Goal: Task Accomplishment & Management: Complete application form

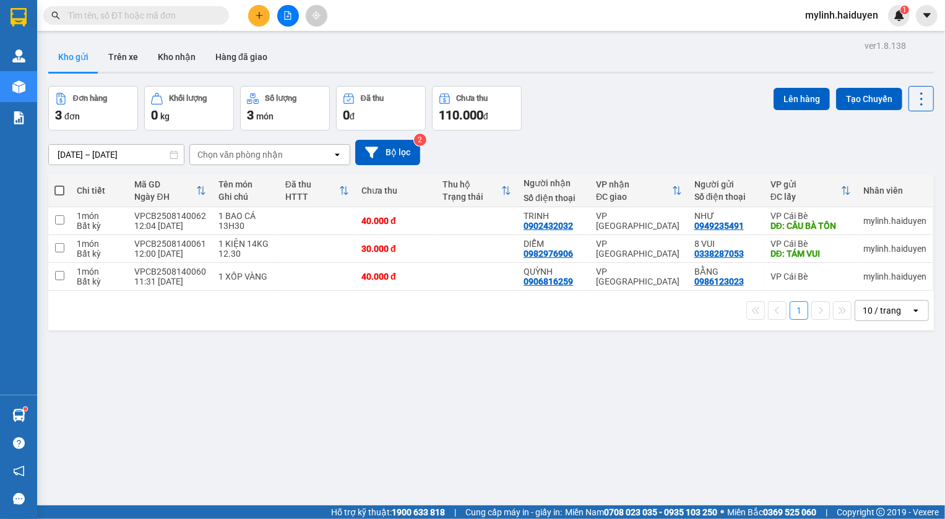
type input "0"
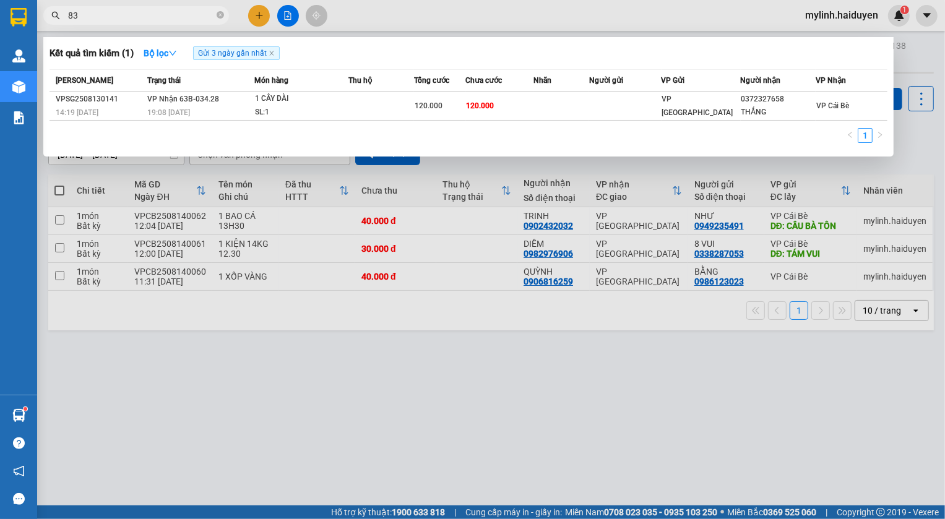
type input "8"
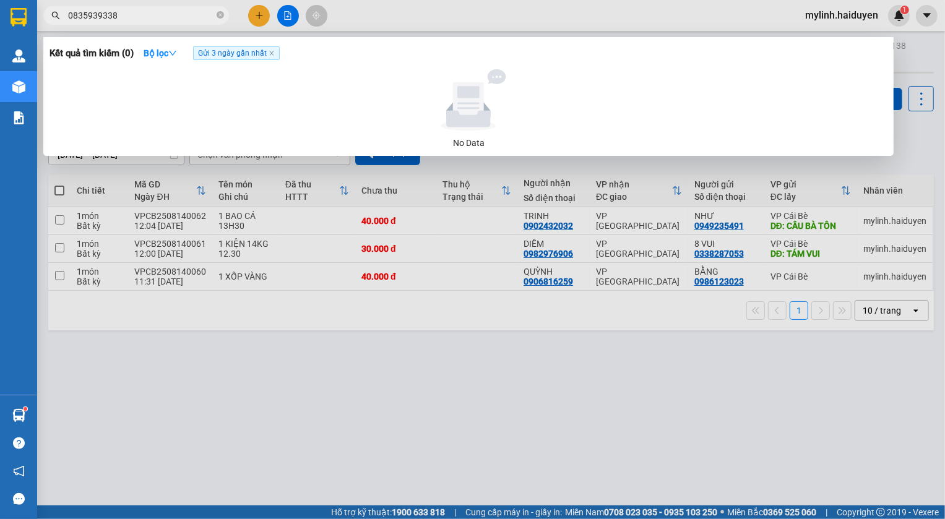
drag, startPoint x: 135, startPoint y: 12, endPoint x: 61, endPoint y: 18, distance: 73.9
click at [61, 18] on span "0835939338" at bounding box center [136, 15] width 186 height 19
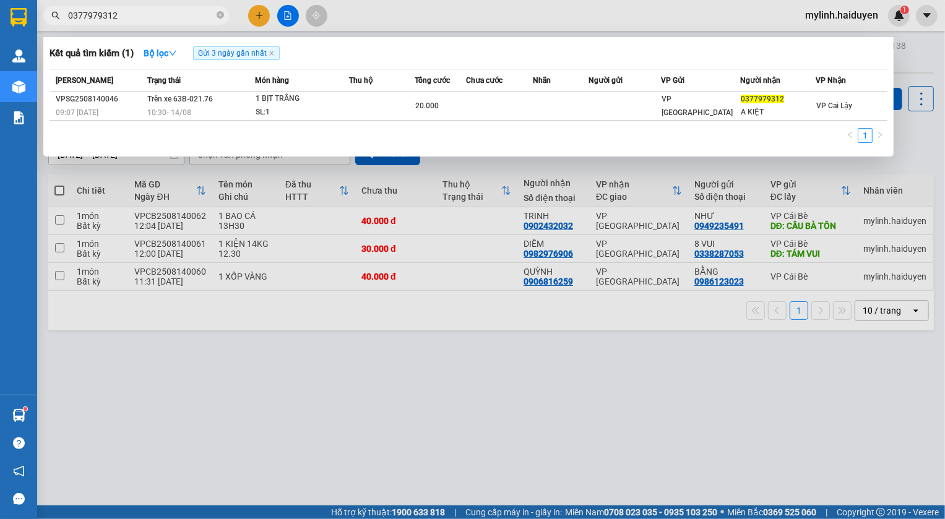
click at [160, 15] on input "0377979312" at bounding box center [141, 16] width 146 height 14
type input "0"
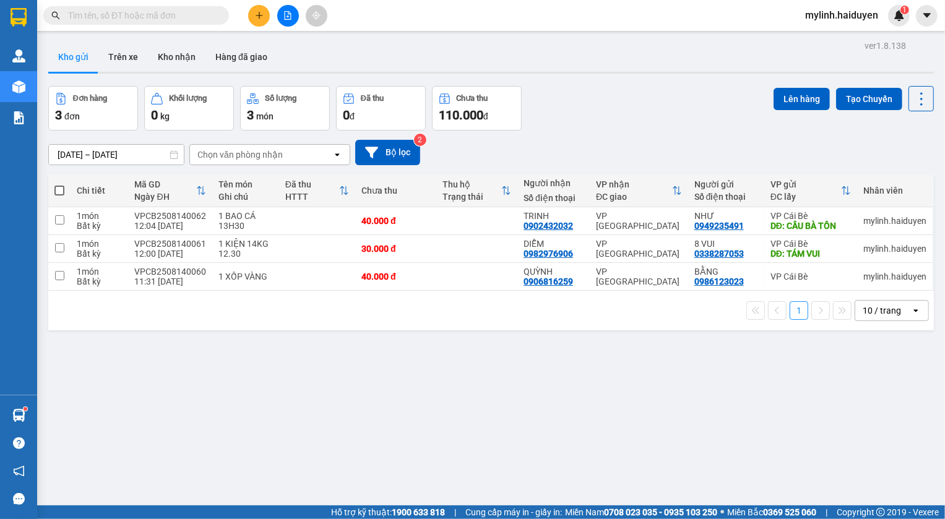
click at [262, 9] on button at bounding box center [259, 16] width 22 height 22
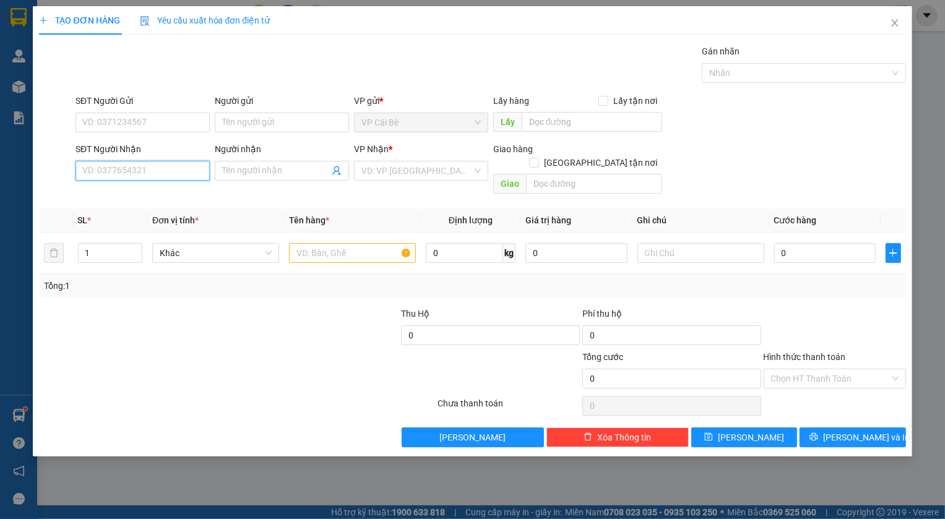
click at [136, 172] on input "SĐT Người Nhận" at bounding box center [143, 171] width 134 height 20
type input "0337723879"
click at [259, 168] on input "Người nhận" at bounding box center [275, 171] width 107 height 14
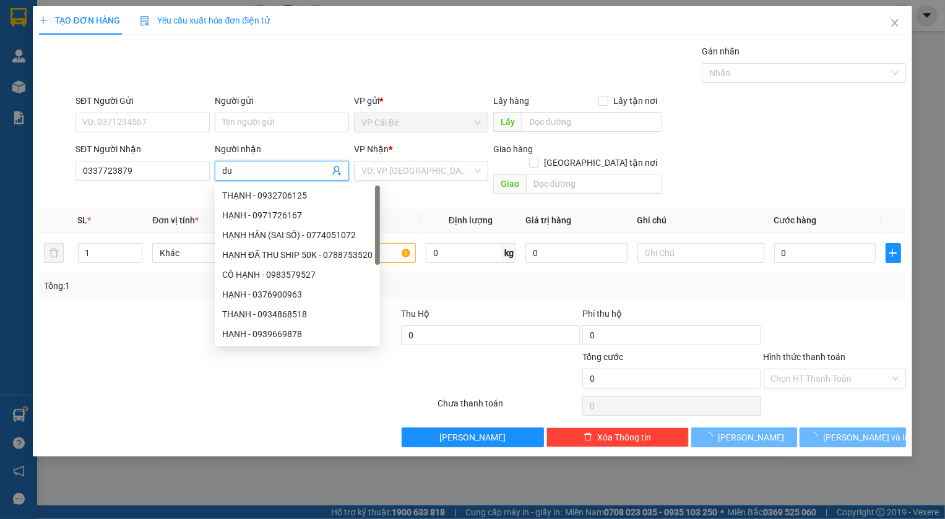
type input "d"
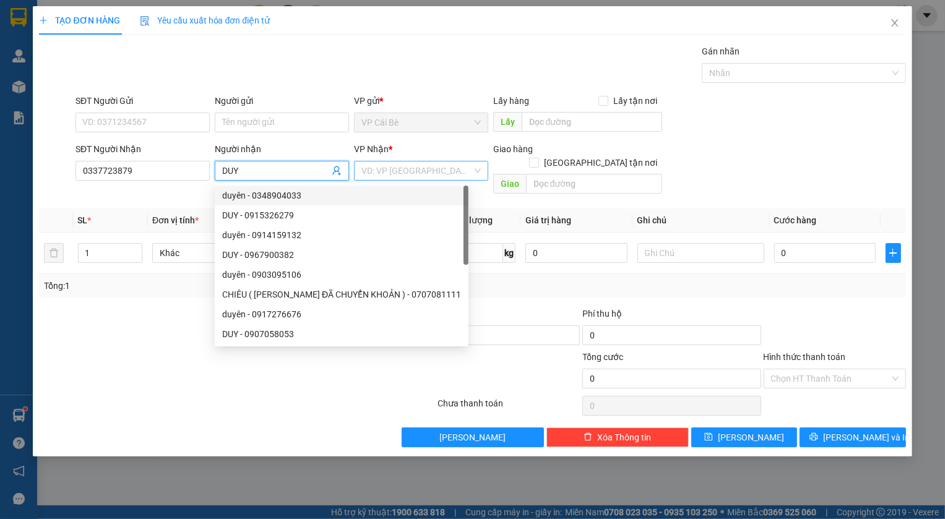
type input "DUY"
click at [418, 170] on input "search" at bounding box center [416, 171] width 111 height 19
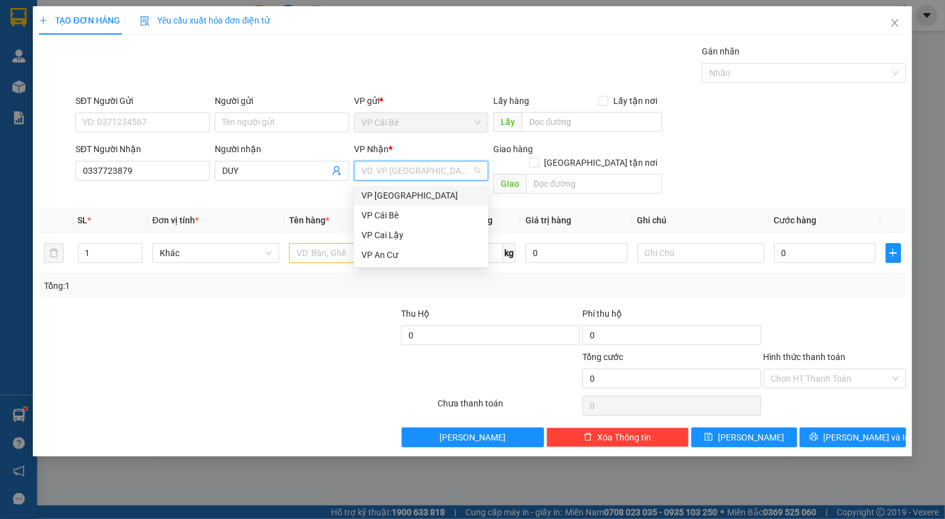
click at [400, 197] on div "VP [GEOGRAPHIC_DATA]" at bounding box center [420, 196] width 119 height 14
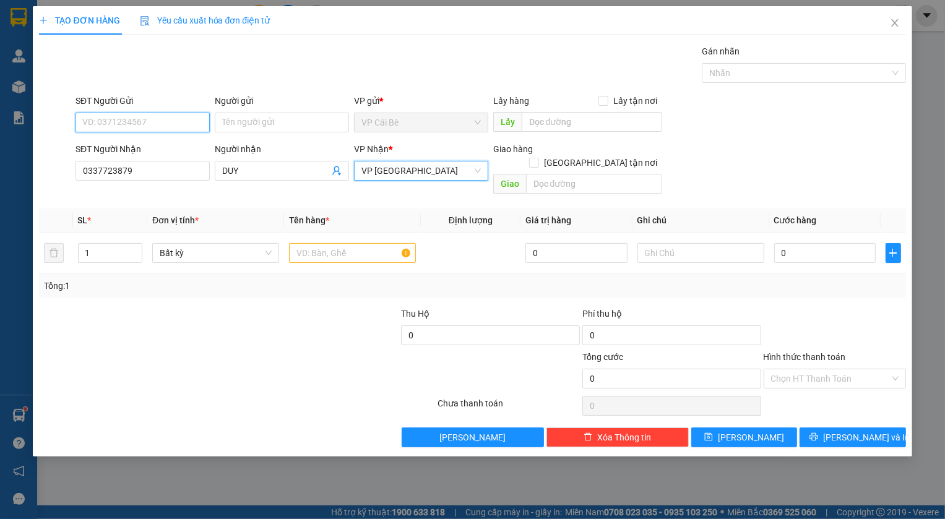
click at [179, 121] on input "SĐT Người Gửi" at bounding box center [143, 123] width 134 height 20
type input "0968702545"
click at [228, 317] on div at bounding box center [309, 328] width 181 height 43
click at [326, 243] on input "text" at bounding box center [352, 253] width 127 height 20
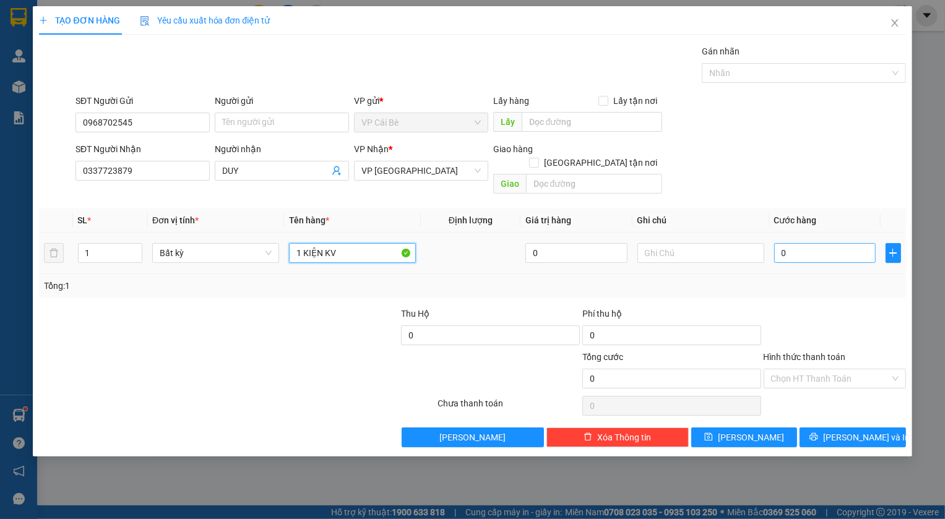
type input "1 KIỆN KV"
click at [793, 243] on input "0" at bounding box center [825, 253] width 102 height 20
type input "2"
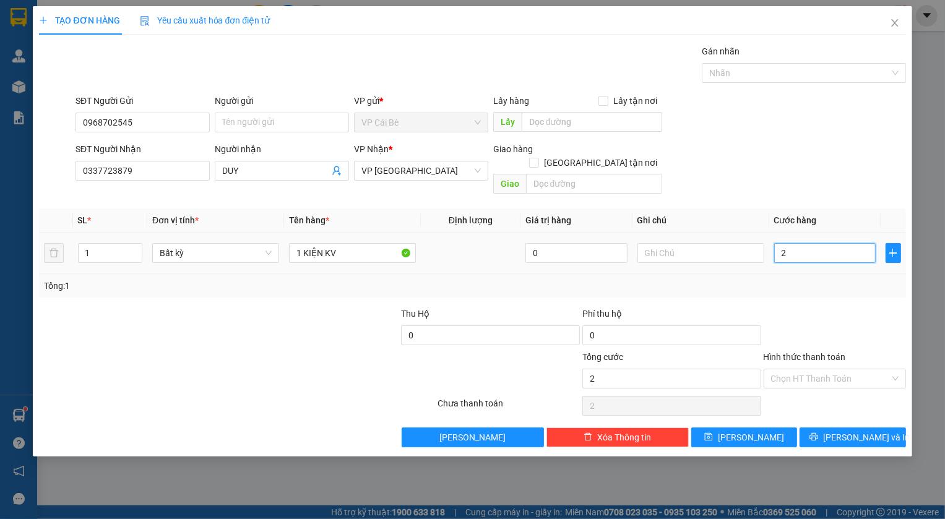
type input "20"
type input "20.000"
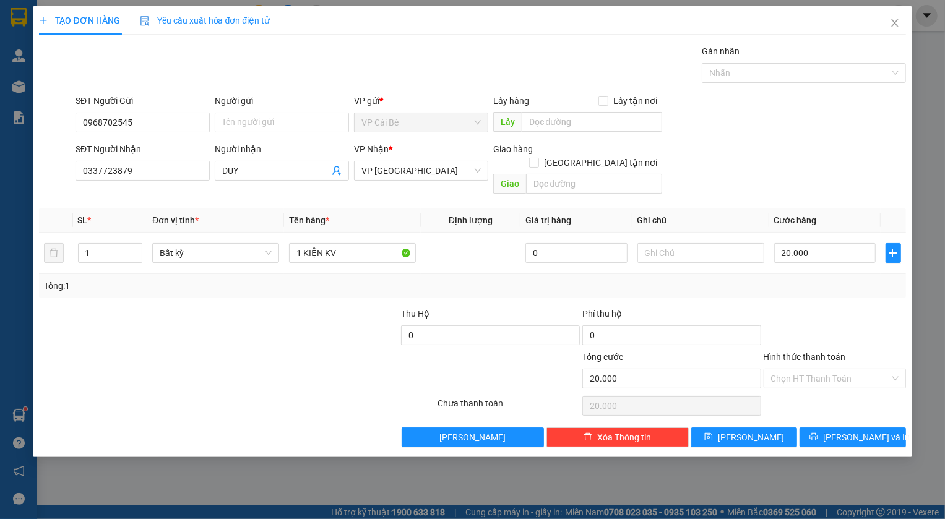
click at [805, 279] on div "Tổng: 1" at bounding box center [472, 286] width 866 height 24
click at [822, 369] on input "Hình thức thanh toán" at bounding box center [830, 378] width 119 height 19
click at [823, 387] on div "Tại văn phòng" at bounding box center [834, 389] width 127 height 14
type input "0"
click at [769, 428] on button "Lưu" at bounding box center [744, 438] width 106 height 20
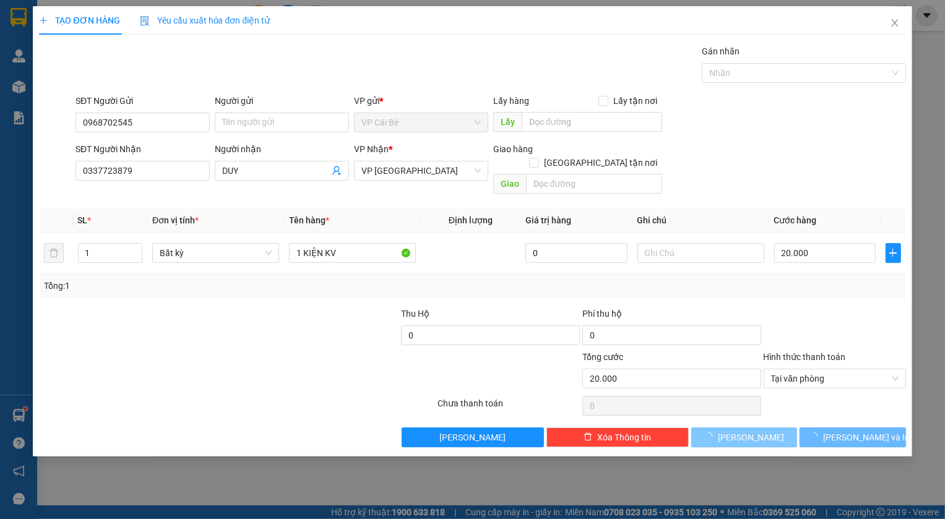
type input "0"
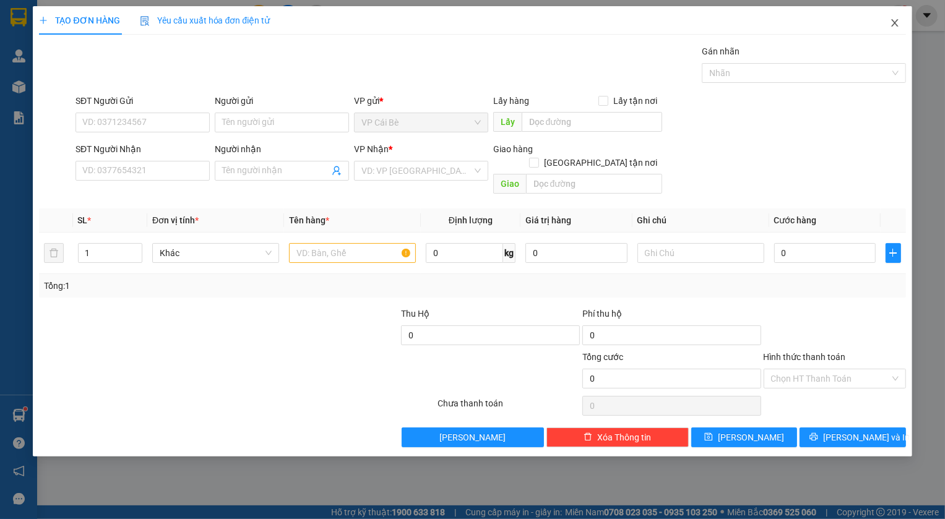
click at [896, 27] on icon "close" at bounding box center [895, 23] width 10 height 10
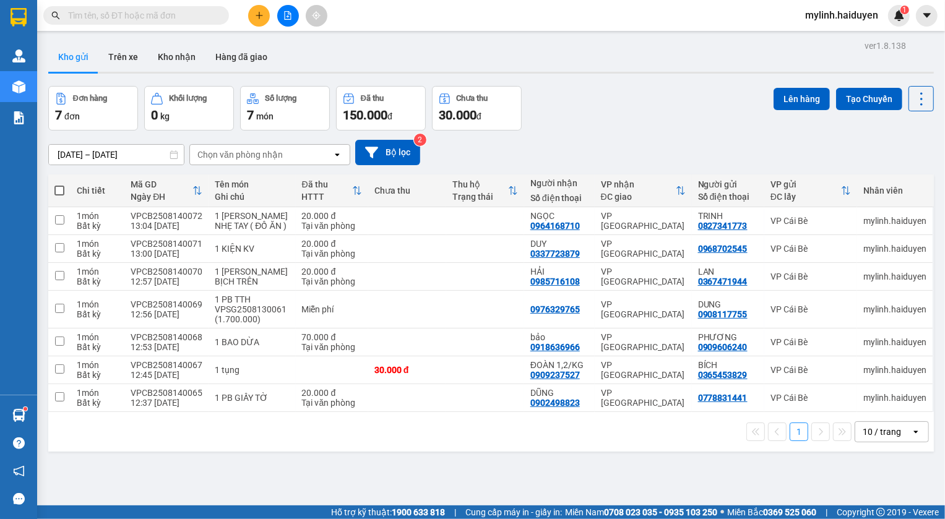
click at [255, 9] on button at bounding box center [259, 16] width 22 height 22
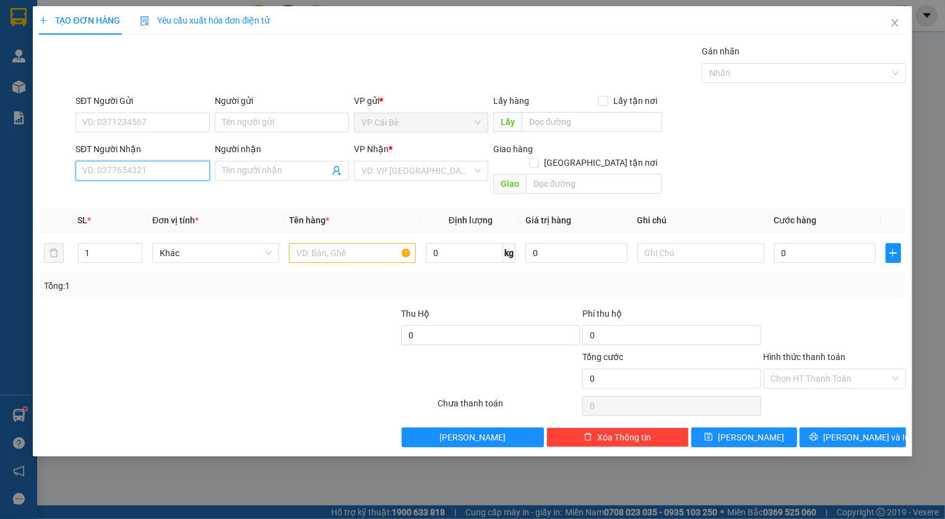
click at [179, 171] on input "SĐT Người Nhận" at bounding box center [143, 171] width 134 height 20
type input "0"
click at [176, 124] on input "SĐT Người Gửi" at bounding box center [143, 123] width 134 height 20
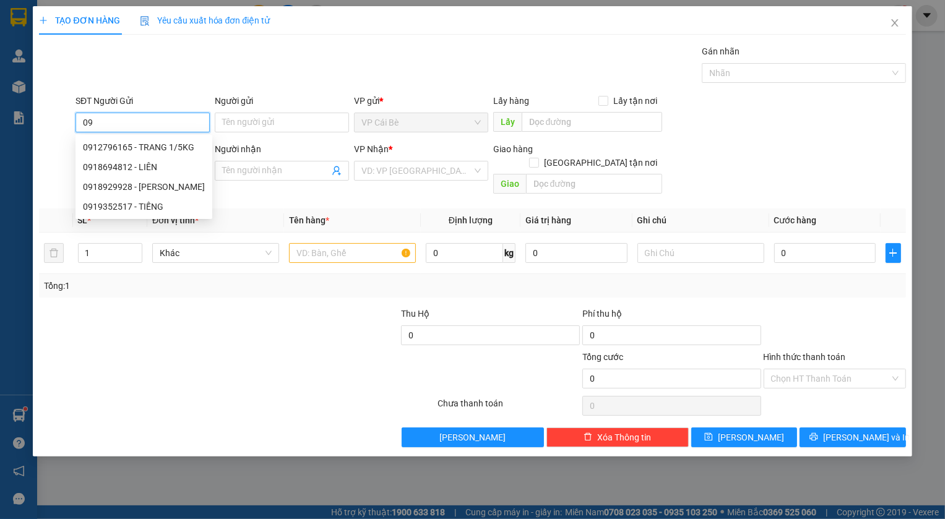
type input "0"
click at [264, 311] on div at bounding box center [309, 328] width 181 height 43
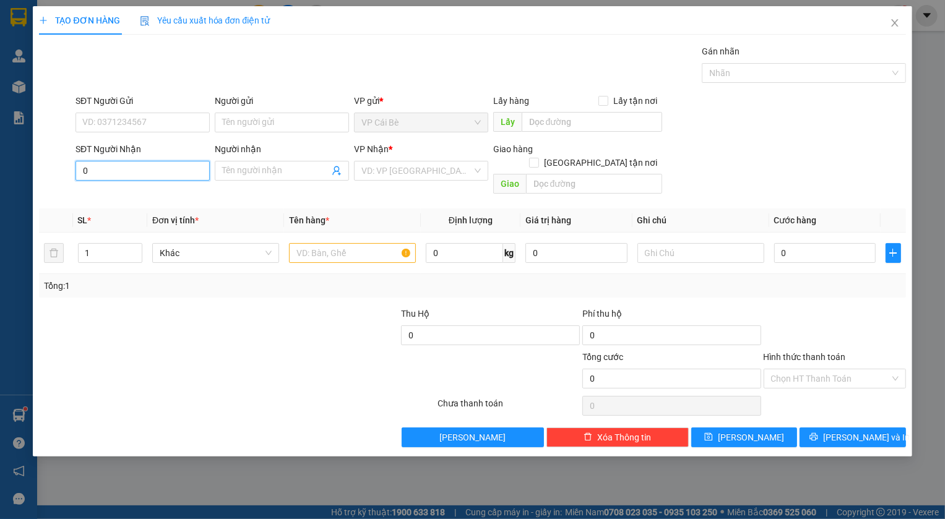
click at [153, 171] on input "0" at bounding box center [143, 171] width 134 height 20
click at [154, 194] on div "0384233344 - KHÔI" at bounding box center [142, 196] width 119 height 14
type input "0384233344"
type input "KHÔI"
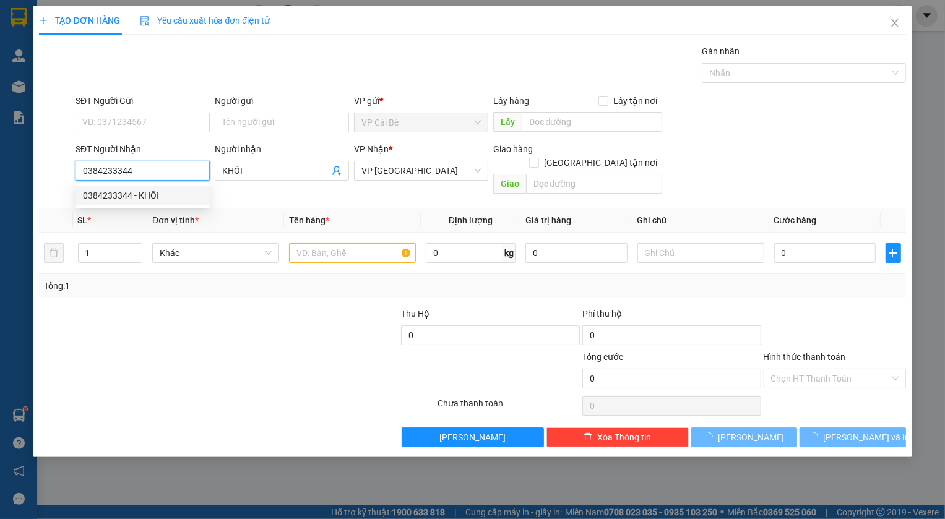
type input "20.000"
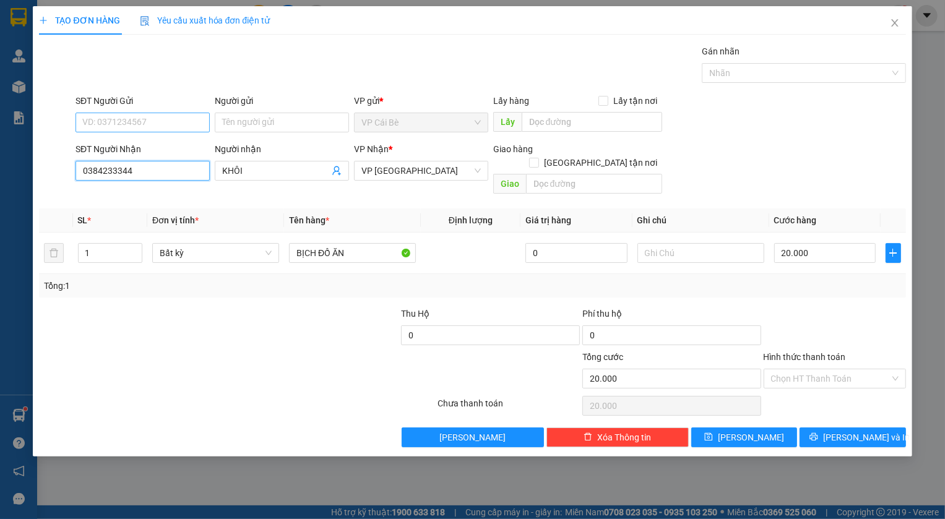
type input "0384233344"
click at [176, 124] on input "SĐT Người Gửi" at bounding box center [143, 123] width 134 height 20
click at [155, 123] on input "SĐT Người Gửi" at bounding box center [143, 123] width 134 height 20
type input "0913321297"
click at [167, 290] on div "Transit Pickup Surcharge Ids Transit Deliver Surcharge Ids Transit Deliver Surc…" at bounding box center [472, 246] width 866 height 403
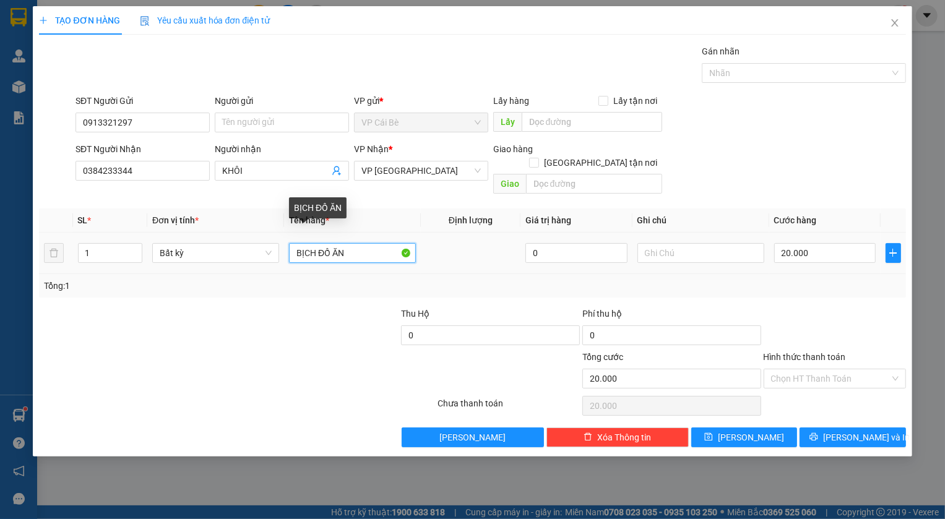
click at [359, 243] on input "BỊCH ĐỒ ĂN" at bounding box center [352, 253] width 127 height 20
click at [295, 243] on input "BỊCH ĐỒ ĂN" at bounding box center [352, 253] width 127 height 20
drag, startPoint x: 363, startPoint y: 241, endPoint x: 253, endPoint y: 241, distance: 110.2
click at [253, 241] on tr "1 Bất kỳ BỊCH ĐỒ ĂN 0 20.000" at bounding box center [472, 253] width 866 height 41
type input "1 THÙNG ĐỒ ĂN"
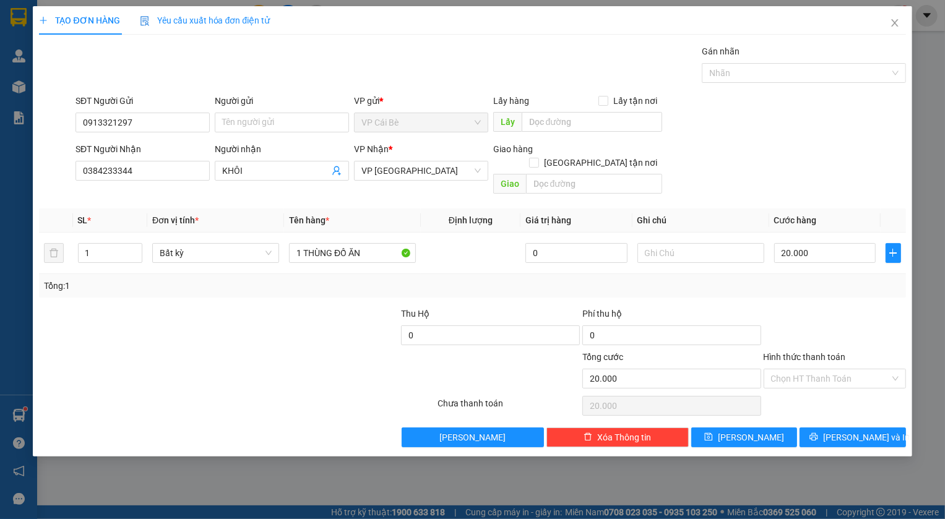
click at [856, 308] on div at bounding box center [834, 328] width 145 height 43
click at [693, 243] on input "text" at bounding box center [700, 253] width 127 height 20
type input "13H30"
click at [710, 274] on div "Tổng: 1" at bounding box center [472, 286] width 866 height 24
click at [759, 428] on button "Lưu" at bounding box center [744, 438] width 106 height 20
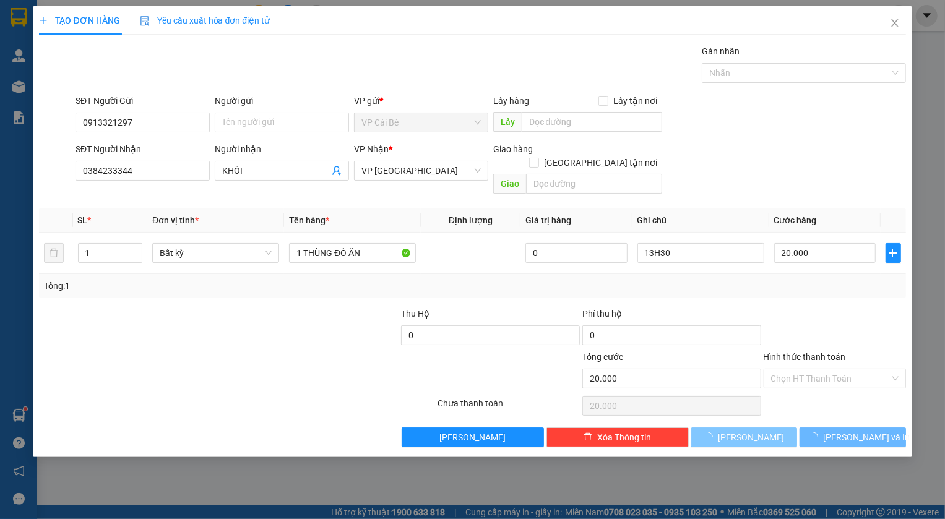
type input "0"
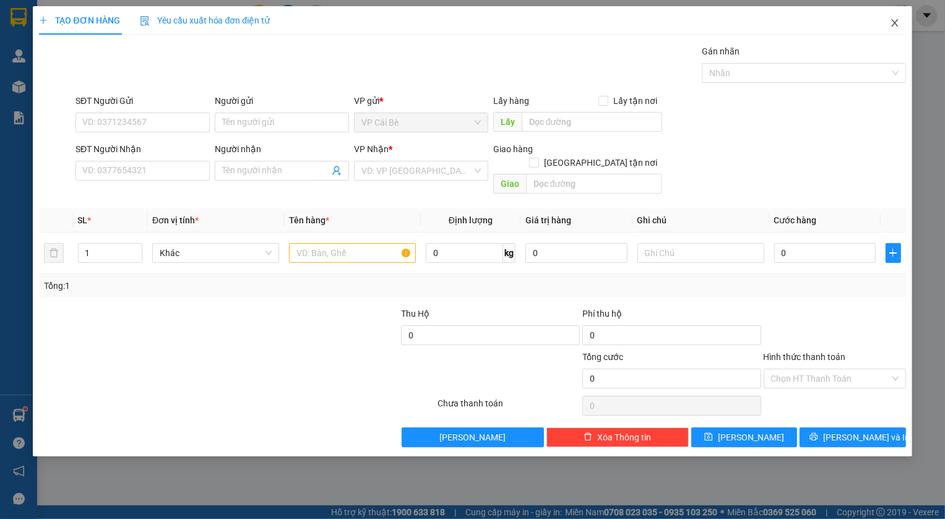
click at [896, 23] on icon "close" at bounding box center [894, 22] width 7 height 7
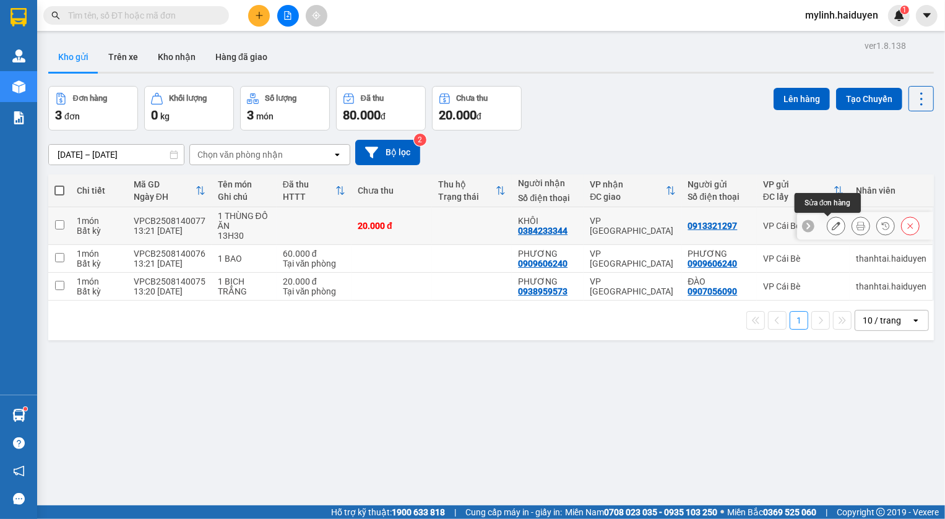
click at [832, 224] on icon at bounding box center [836, 226] width 9 height 9
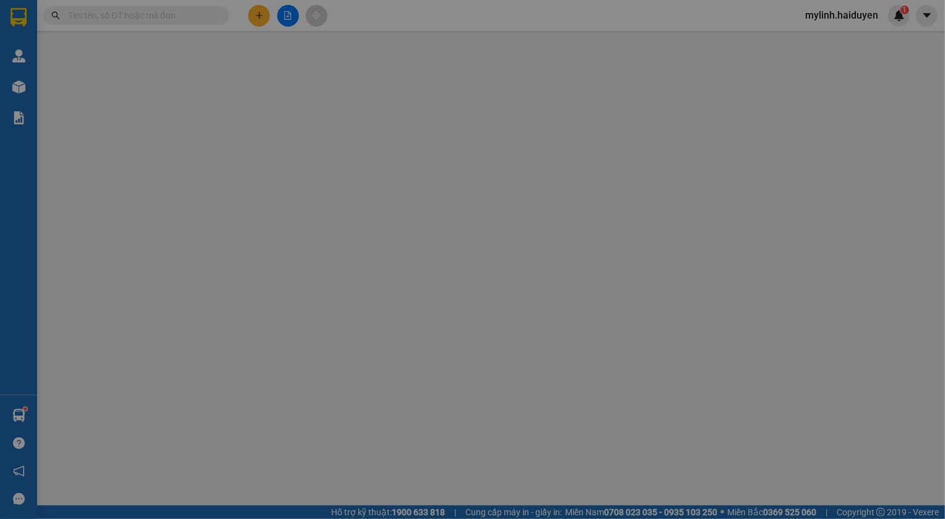
type input "0913321297"
type input "0384233344"
type input "KHÔI"
type input "20.000"
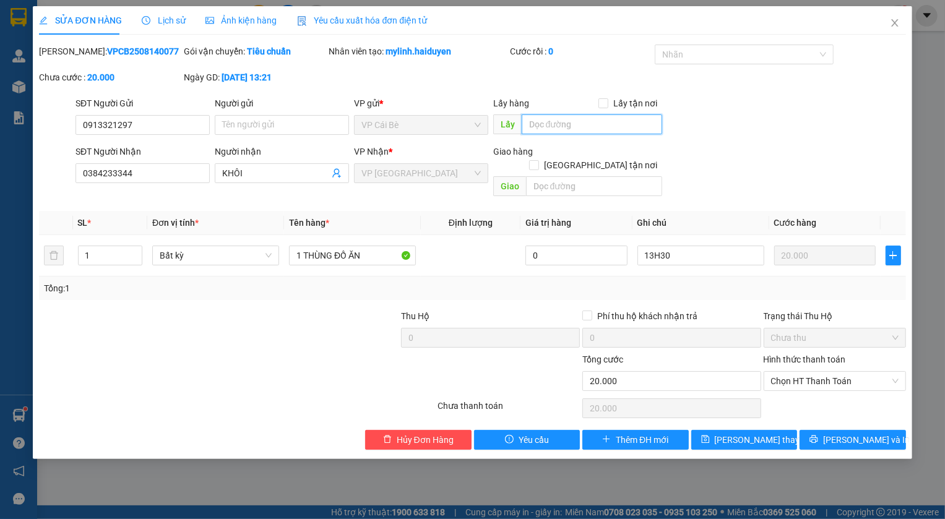
click at [584, 120] on input "text" at bounding box center [592, 124] width 140 height 20
type input "NAM ANH CB"
click at [759, 433] on span "Lưu thay đổi" at bounding box center [764, 440] width 99 height 14
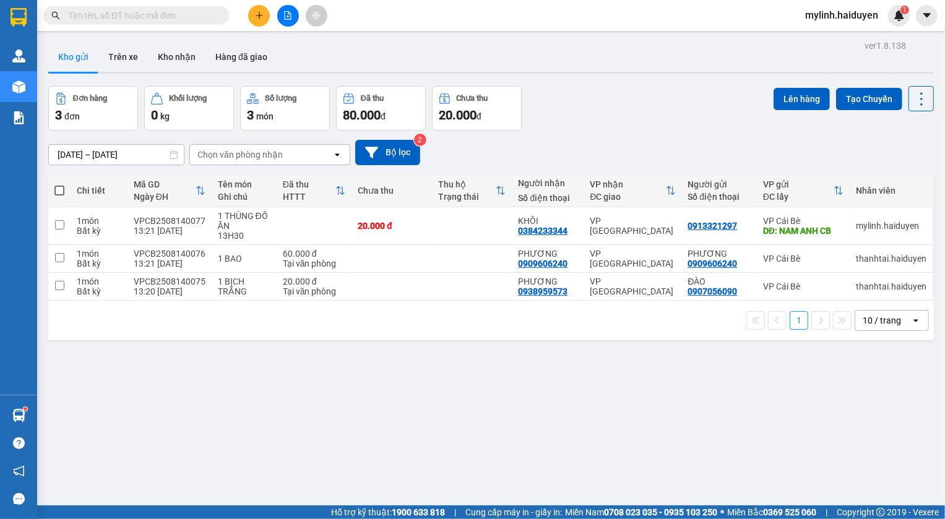
click at [843, 13] on span "mylinh.haiduyen" at bounding box center [841, 14] width 93 height 15
click at [845, 37] on span "Đăng xuất" at bounding box center [847, 39] width 67 height 14
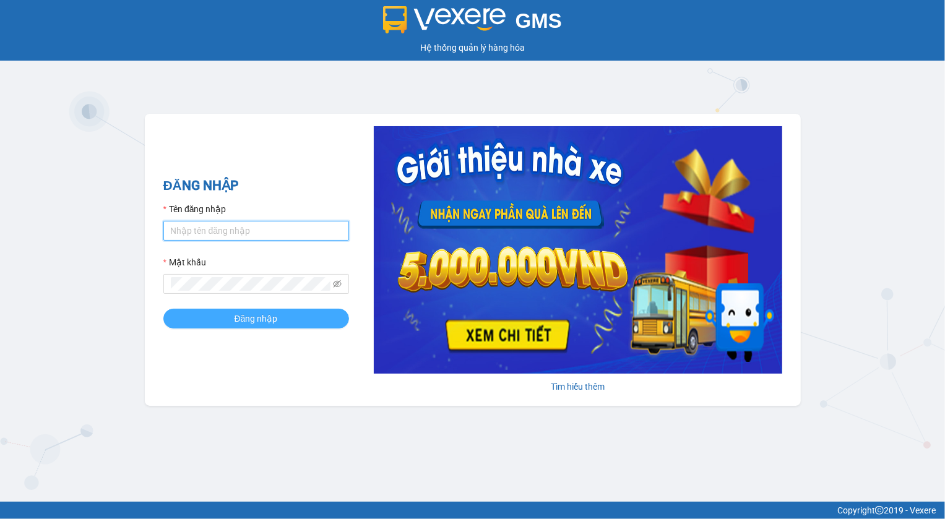
type input "thanhtai.haiduyen"
click at [275, 321] on span "Đăng nhập" at bounding box center [256, 319] width 43 height 14
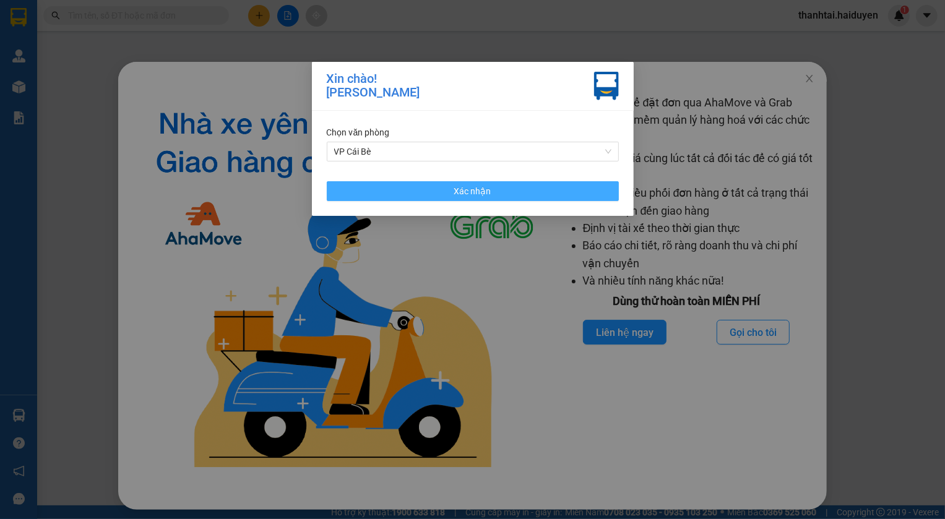
click at [524, 189] on button "Xác nhận" at bounding box center [473, 191] width 292 height 20
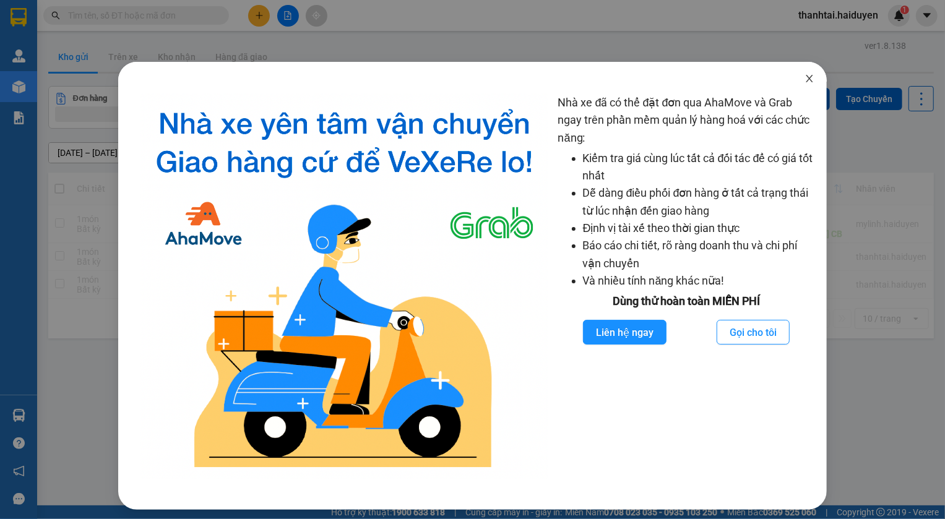
click at [805, 80] on icon "close" at bounding box center [810, 79] width 10 height 10
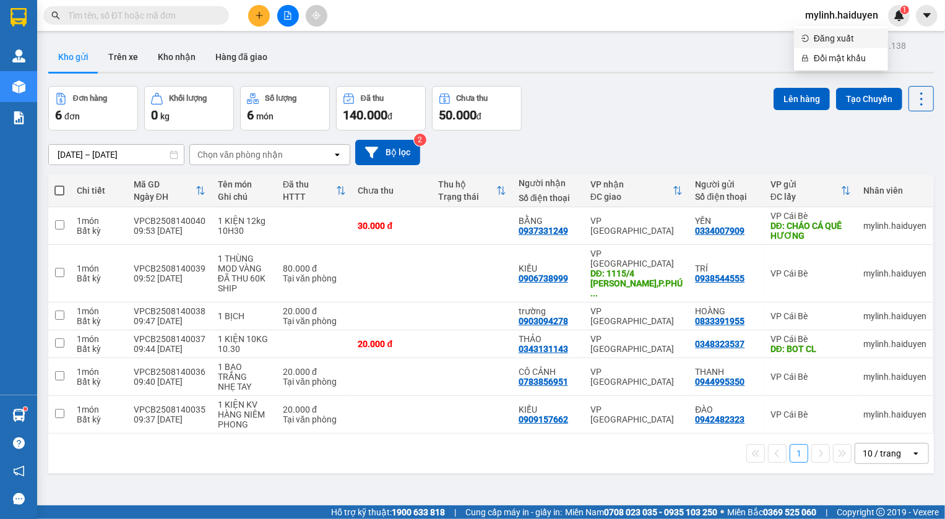
click at [833, 37] on span "Đăng xuất" at bounding box center [847, 39] width 67 height 14
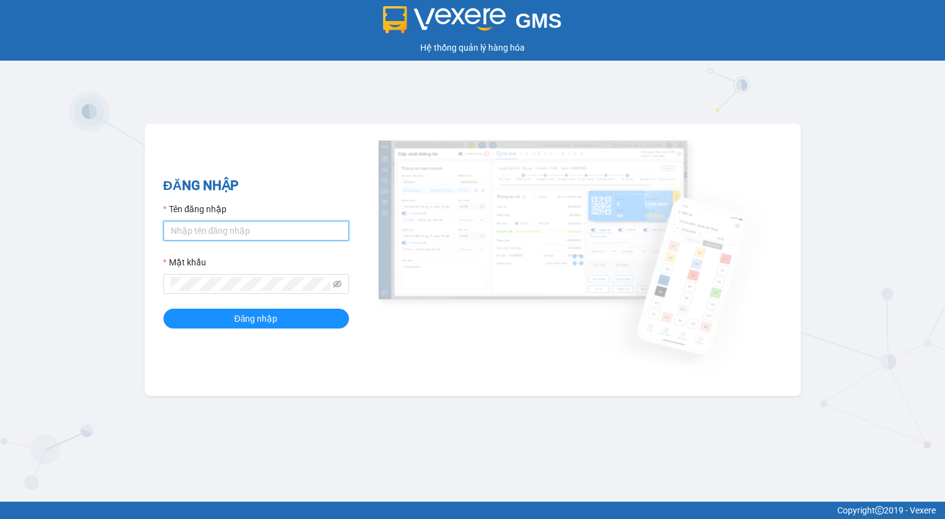
type input "thanhtai.haiduyen"
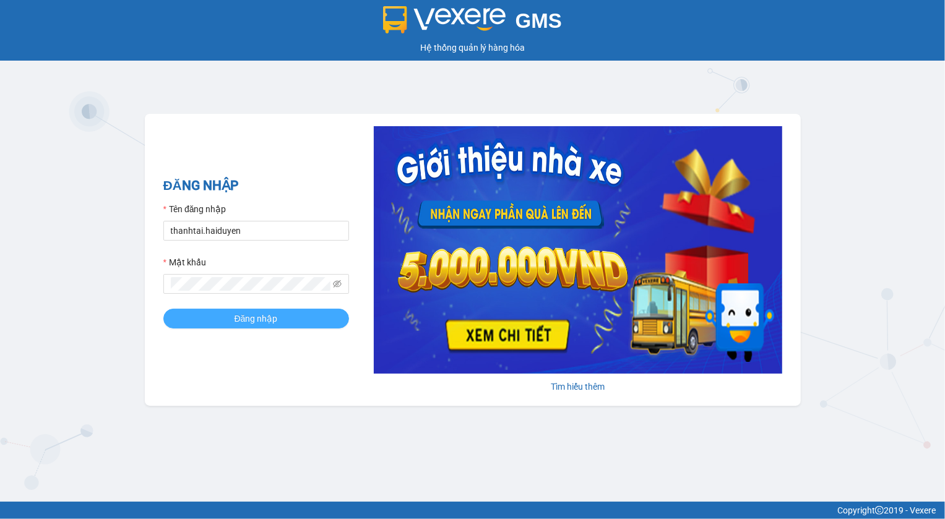
click at [257, 316] on span "Đăng nhập" at bounding box center [256, 319] width 43 height 14
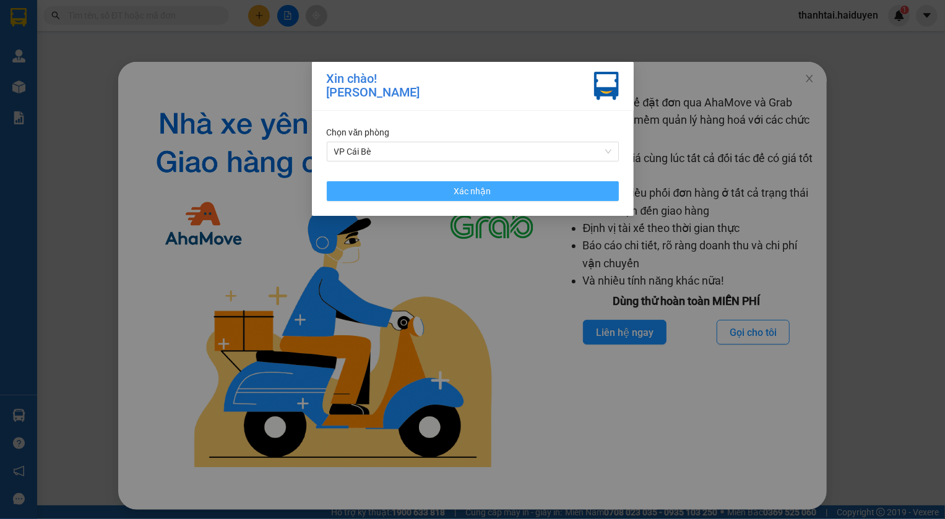
click at [464, 195] on span "Xác nhận" at bounding box center [472, 191] width 37 height 14
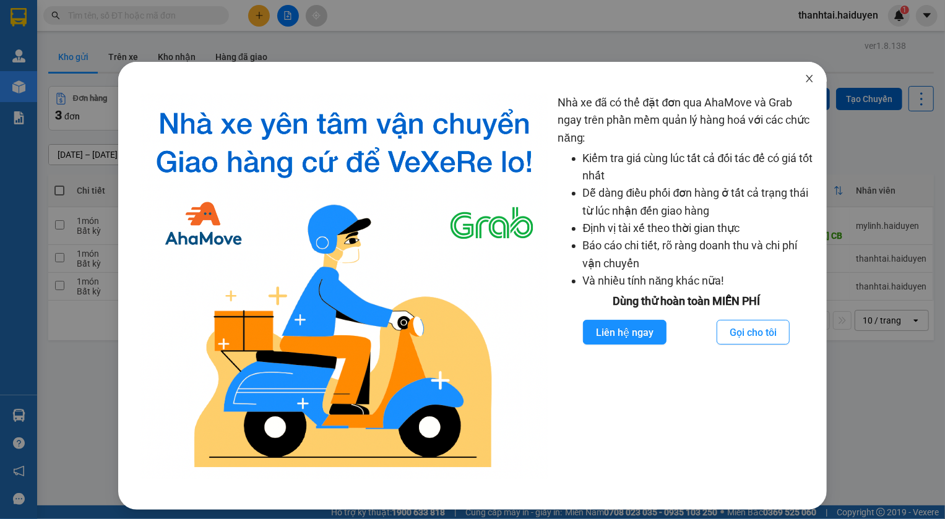
click at [806, 78] on icon "close" at bounding box center [810, 79] width 10 height 10
